Goal: Information Seeking & Learning: Learn about a topic

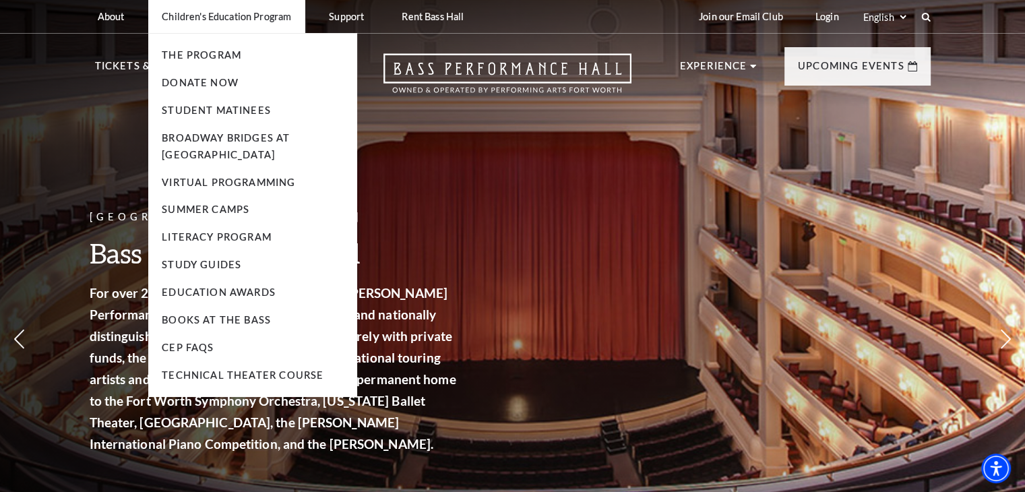
click at [237, 19] on p "Children's Education Program" at bounding box center [226, 16] width 129 height 11
click at [217, 51] on link "The Program" at bounding box center [201, 54] width 79 height 11
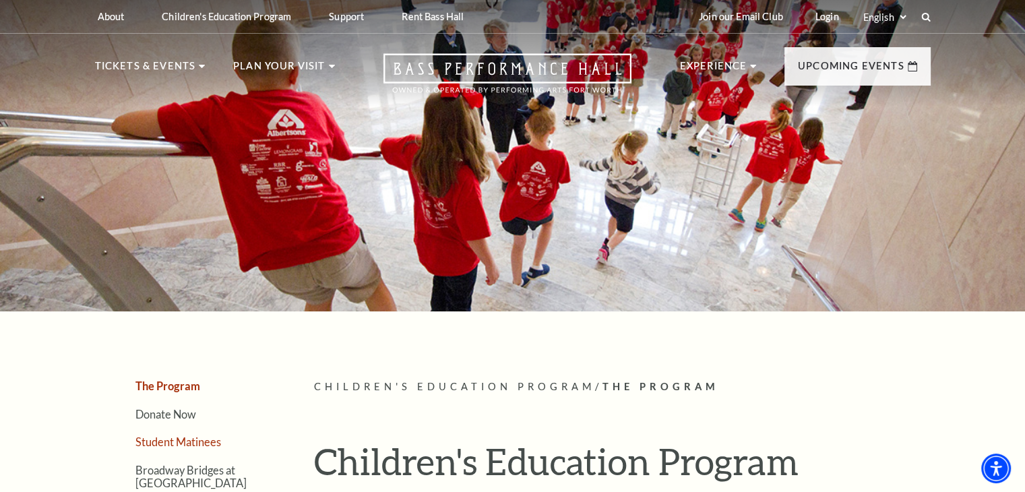
click at [193, 439] on link "Student Matinees" at bounding box center [178, 441] width 86 height 13
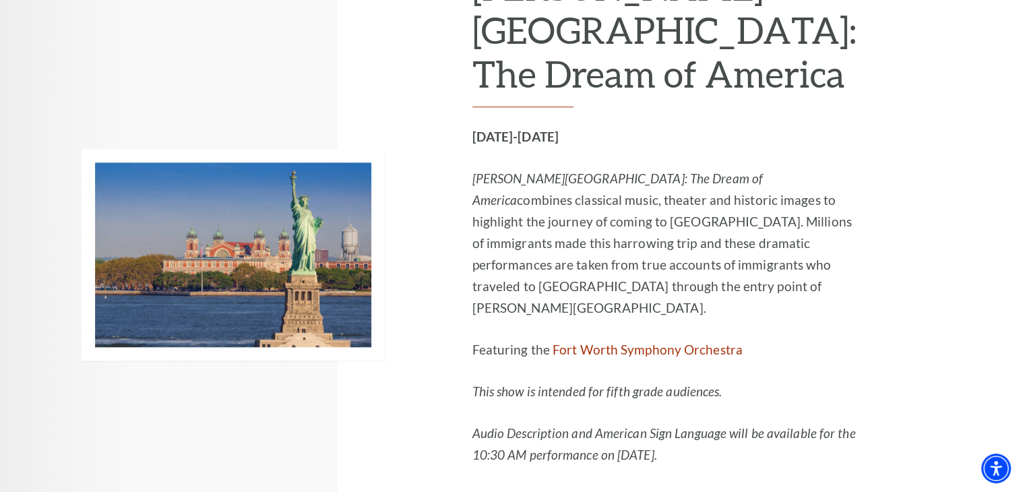
scroll to position [1285, 0]
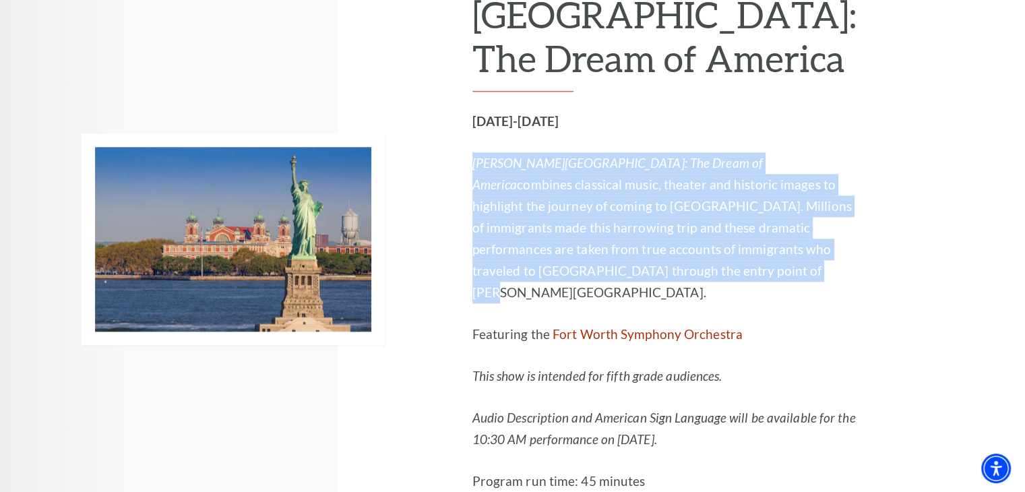
drag, startPoint x: 582, startPoint y: 157, endPoint x: 806, endPoint y: 305, distance: 268.3
click at [806, 303] on p "[PERSON_NAME][GEOGRAPHIC_DATA]: The Dream of America combines classical music, …" at bounding box center [664, 227] width 384 height 151
copy p "[PERSON_NAME][GEOGRAPHIC_DATA]: The Dream of America combines classical music, …"
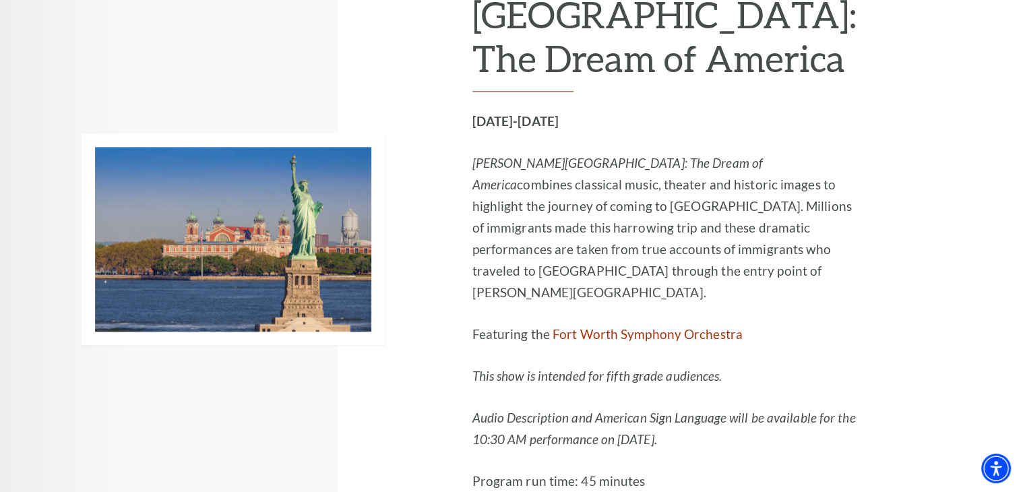
click at [472, 176] on div at bounding box center [277, 238] width 391 height 723
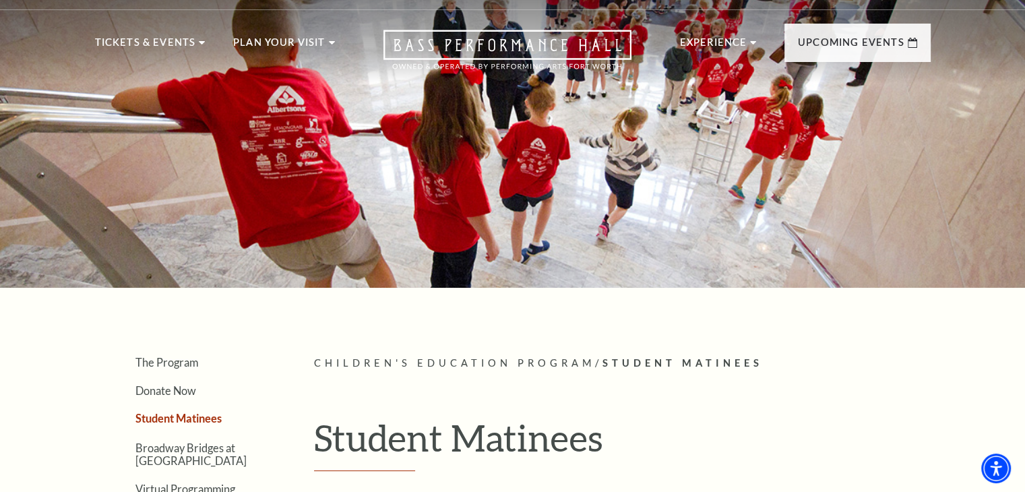
scroll to position [0, 0]
